Goal: Information Seeking & Learning: Understand process/instructions

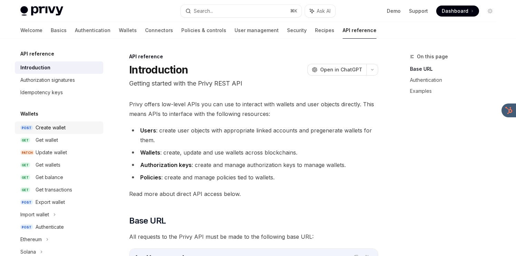
click at [54, 128] on div "Create wallet" at bounding box center [51, 128] width 30 height 8
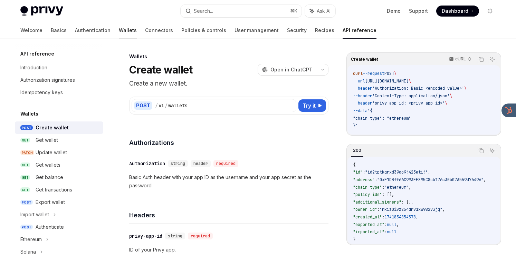
click at [119, 29] on link "Wallets" at bounding box center [128, 30] width 18 height 17
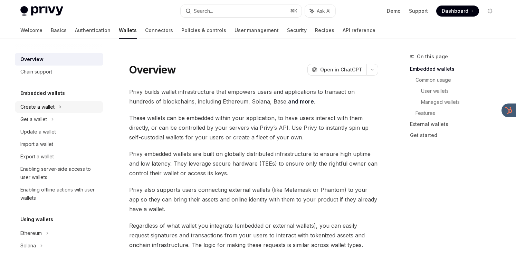
click at [57, 103] on div "Create a wallet" at bounding box center [59, 107] width 88 height 12
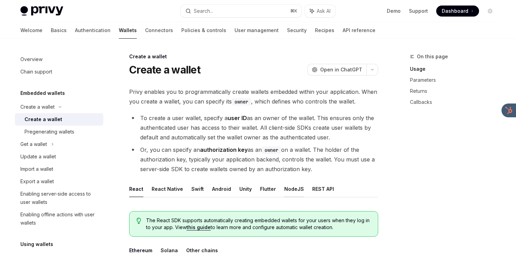
click at [294, 193] on button "NodeJS" at bounding box center [294, 189] width 20 height 16
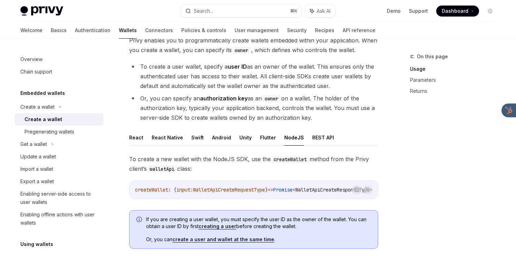
scroll to position [55, 0]
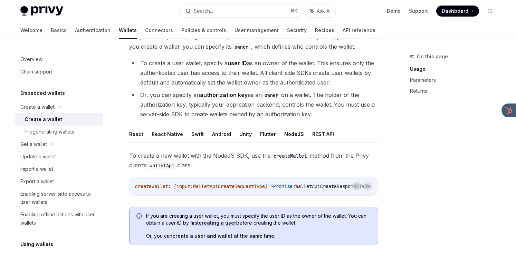
click at [318, 135] on button "REST API" at bounding box center [323, 134] width 22 height 16
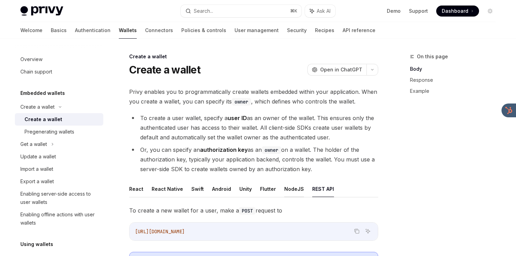
click at [285, 184] on button "NodeJS" at bounding box center [294, 189] width 20 height 16
type textarea "*"
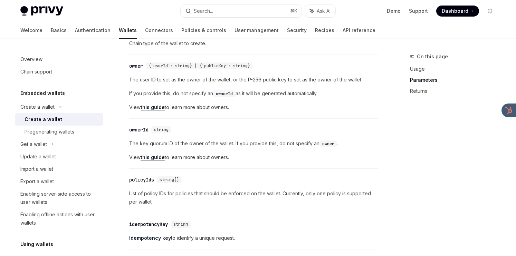
scroll to position [397, 0]
